Goal: Task Accomplishment & Management: Manage account settings

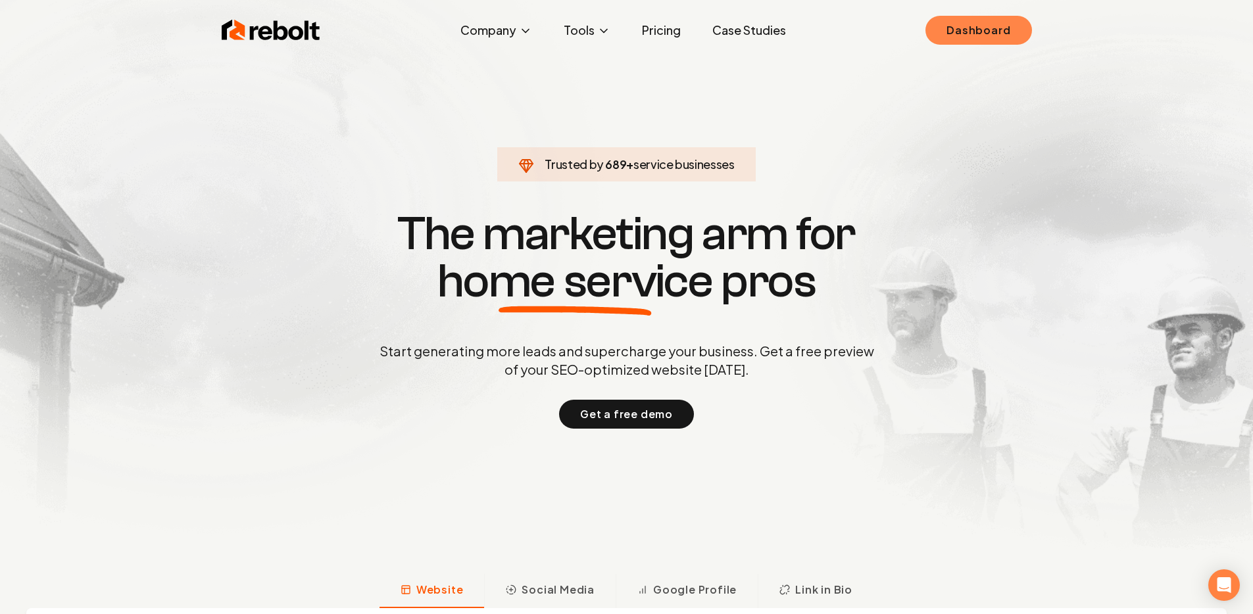
click at [956, 34] on link "Dashboard" at bounding box center [978, 30] width 106 height 29
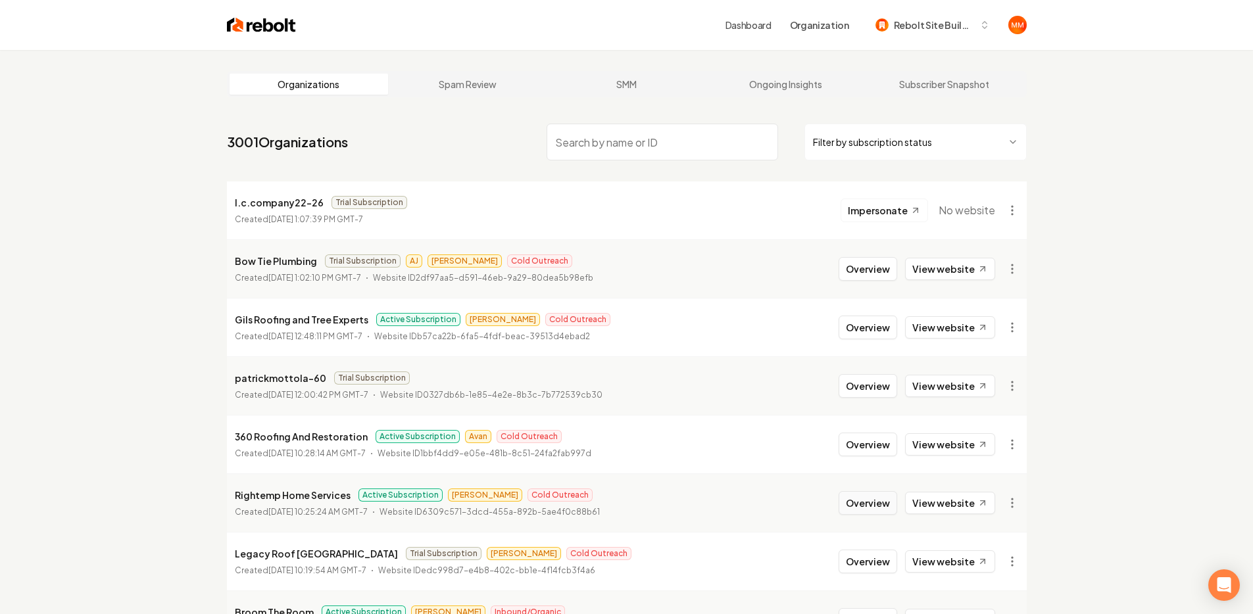
click at [873, 495] on button "Overview" at bounding box center [868, 503] width 59 height 24
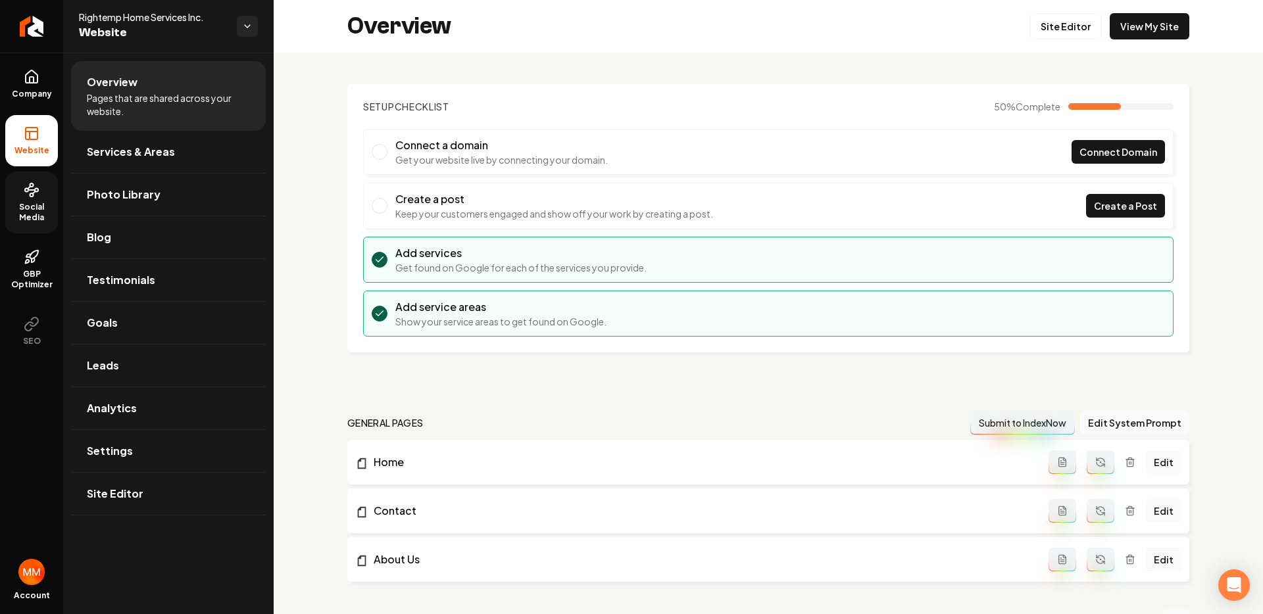
click at [45, 209] on span "Social Media" at bounding box center [31, 212] width 53 height 21
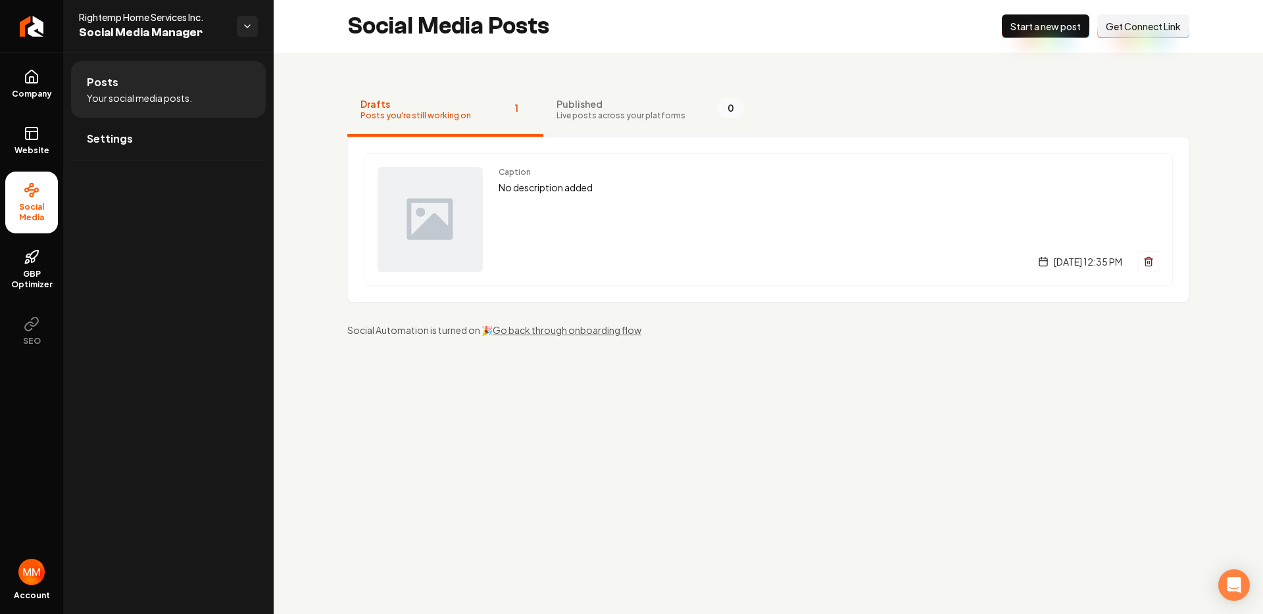
click at [595, 118] on span "Live posts across your platforms" at bounding box center [620, 116] width 129 height 11
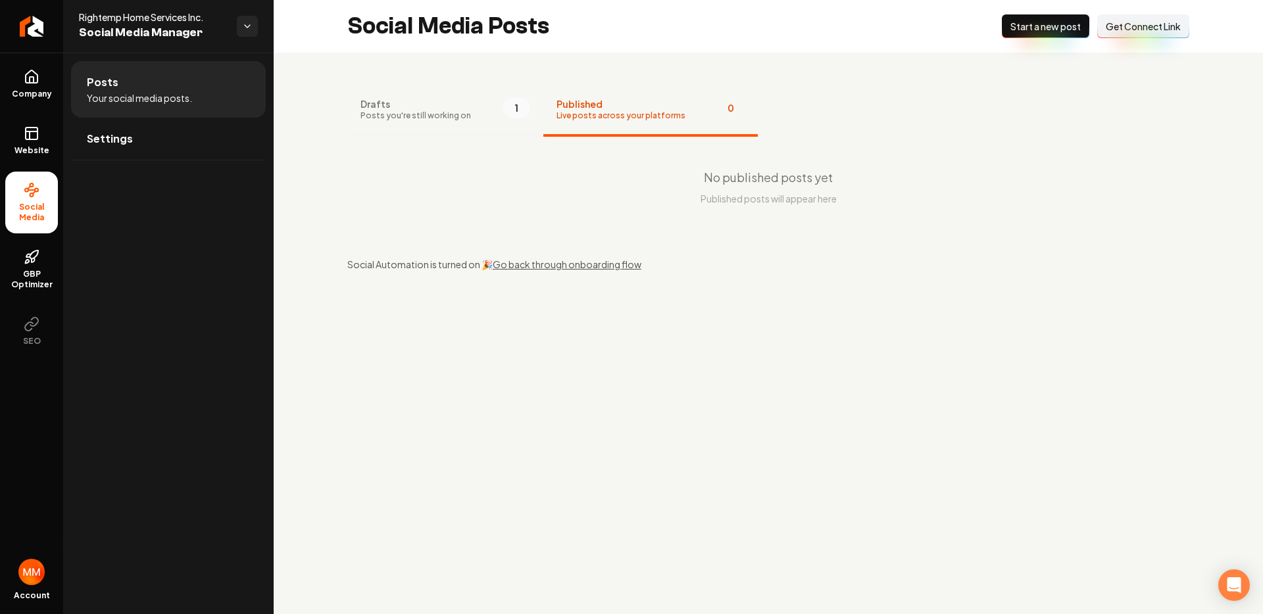
click at [460, 120] on span "Posts you're still working on" at bounding box center [415, 116] width 111 height 11
